Goal: Transaction & Acquisition: Purchase product/service

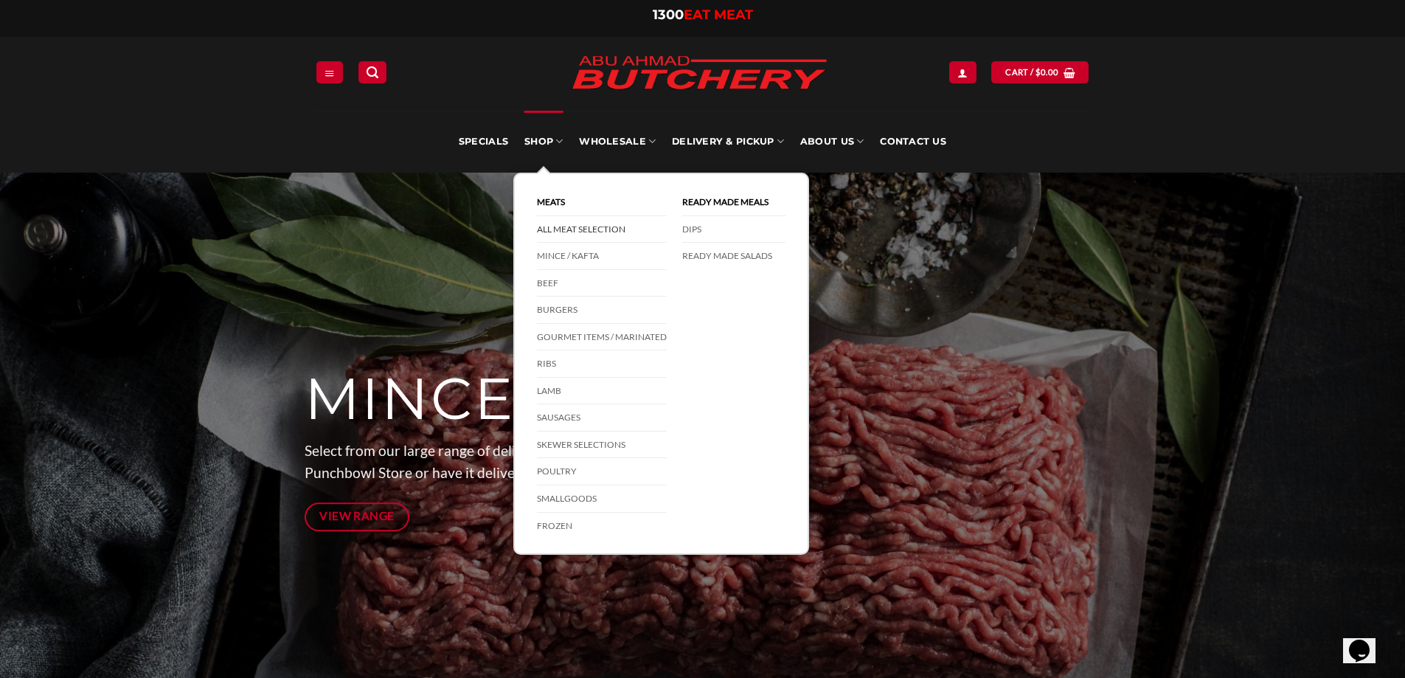
click at [558, 225] on link "All Meat Selection" at bounding box center [602, 229] width 130 height 27
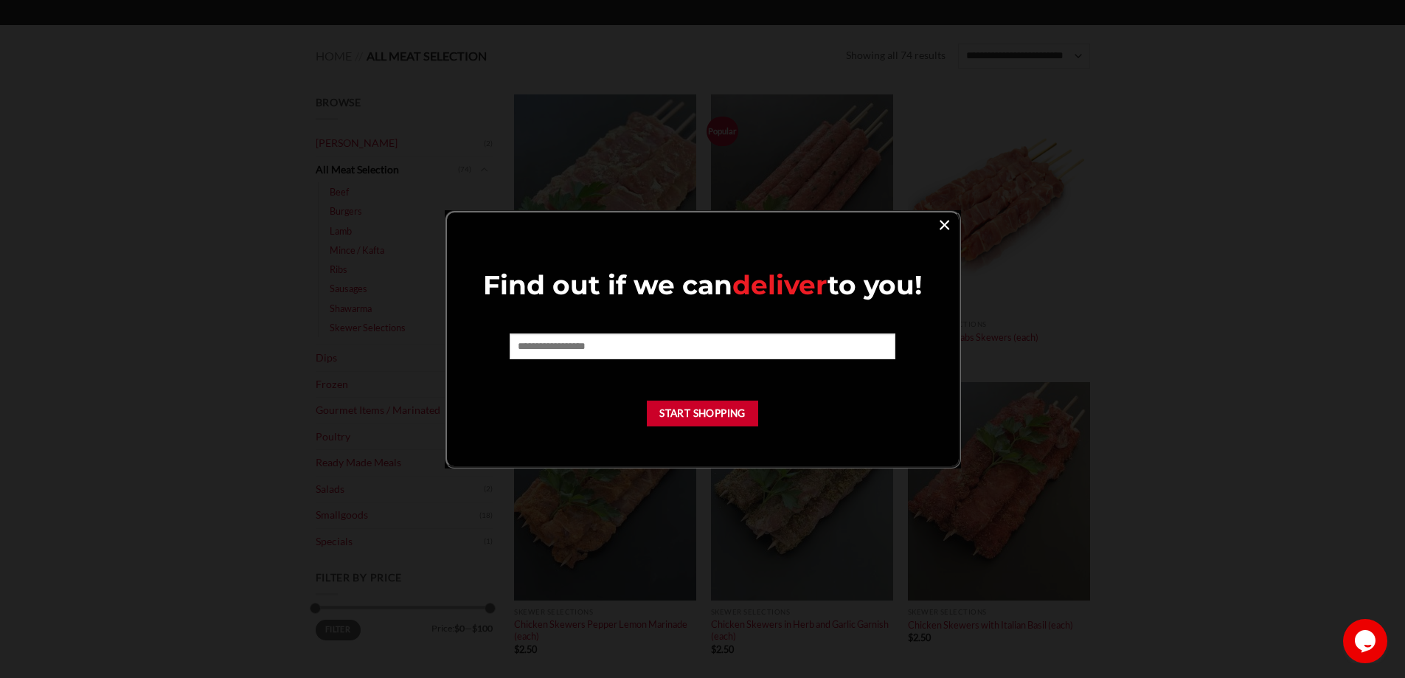
click at [944, 223] on link "×" at bounding box center [944, 224] width 21 height 20
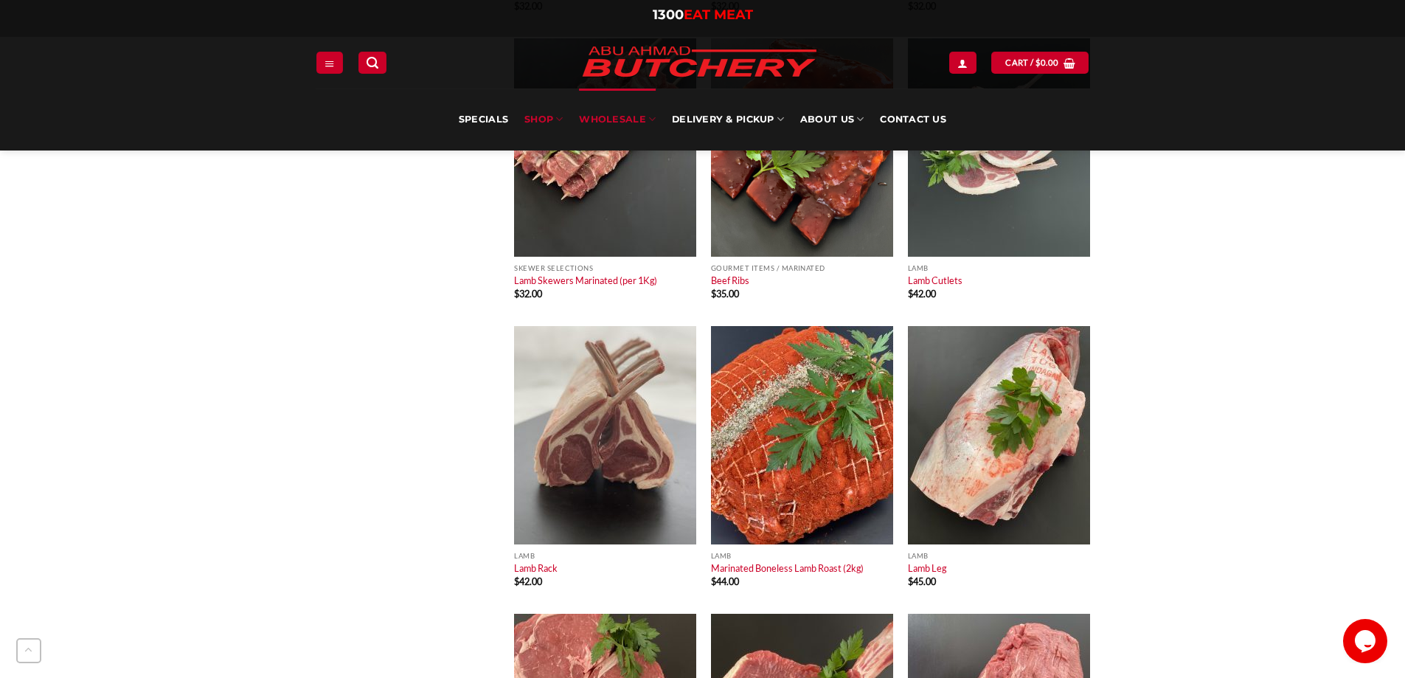
scroll to position [5902, 0]
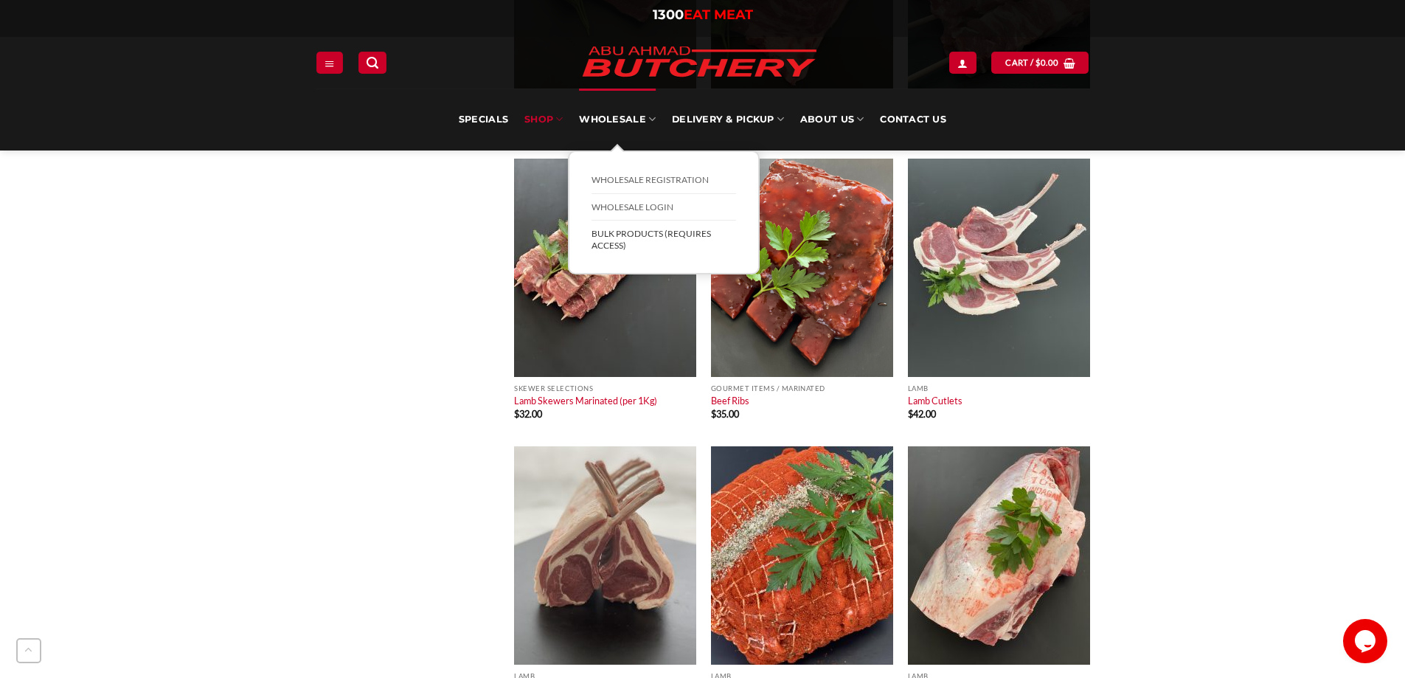
click at [648, 232] on link "BULK Products (Requires Access)" at bounding box center [664, 240] width 145 height 38
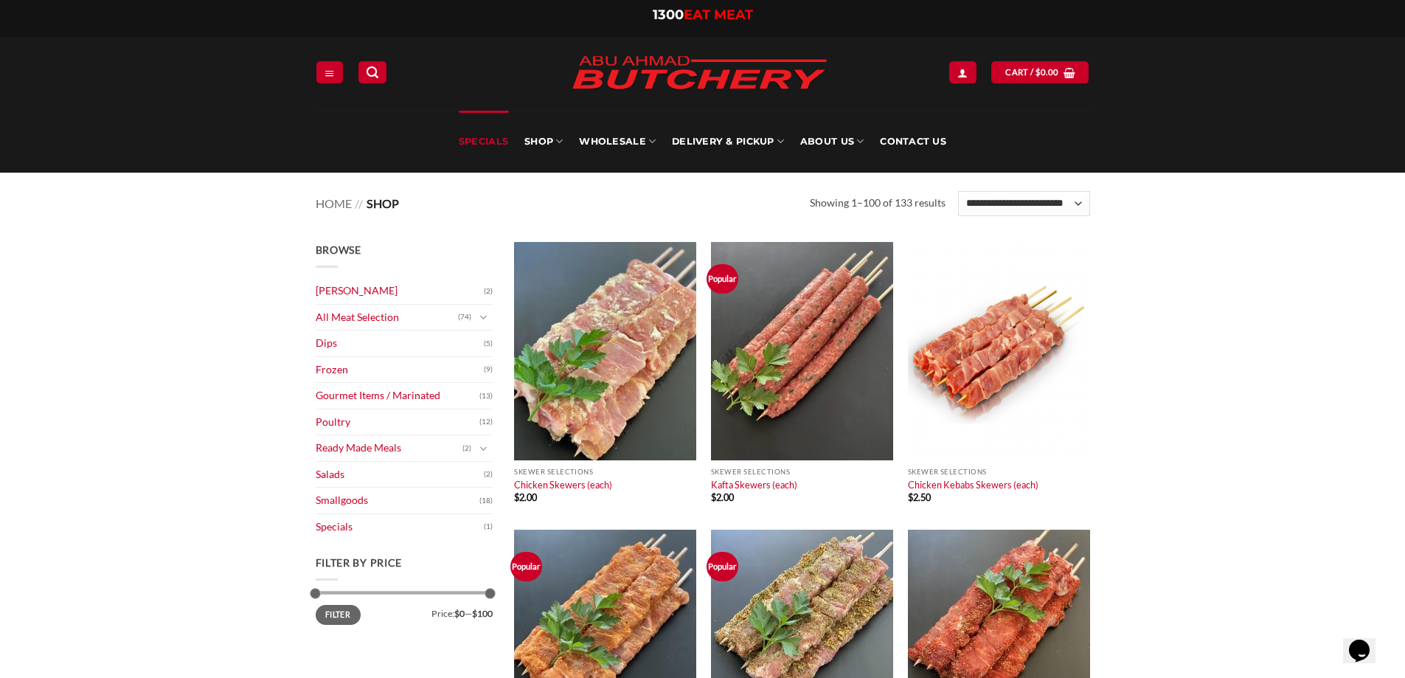
click at [505, 136] on link "Specials" at bounding box center [483, 142] width 49 height 62
